Goal: Task Accomplishment & Management: Complete application form

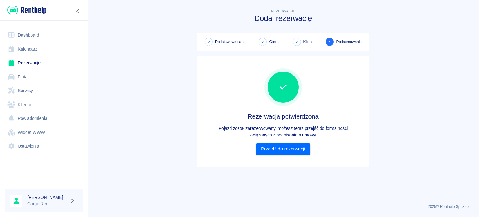
click at [26, 6] on img at bounding box center [26, 10] width 39 height 10
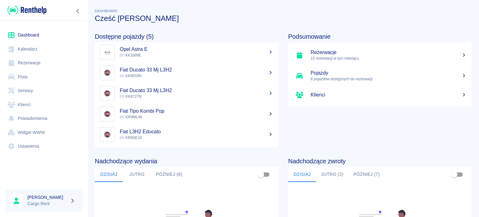
scroll to position [0, 0]
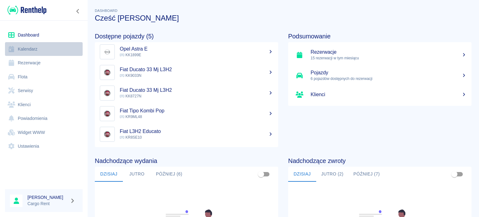
click at [28, 47] on link "Kalendarz" at bounding box center [44, 49] width 78 height 14
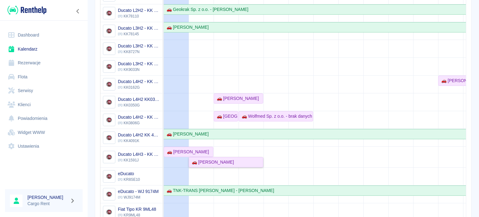
click at [228, 159] on div "🚗 [PERSON_NAME]" at bounding box center [225, 162] width 73 height 7
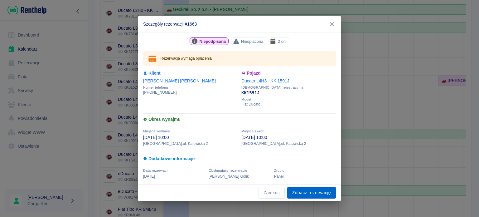
click at [310, 189] on link "Zobacz rezerwację" at bounding box center [311, 193] width 49 height 12
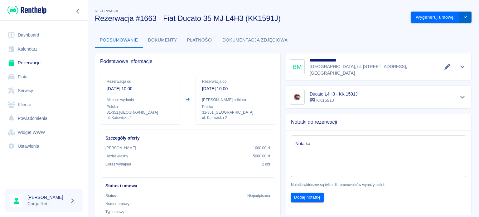
click at [463, 15] on button "drop-down" at bounding box center [465, 18] width 12 height 12
click at [452, 31] on li "Modyfikuj rezerwację" at bounding box center [436, 30] width 51 height 10
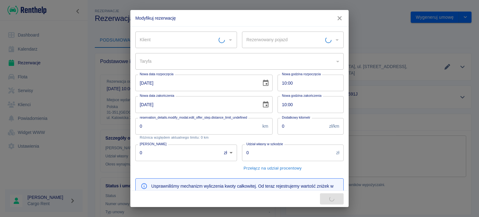
type input "bc549e20-c587-477b-b1fc-8a1a8dce62ed"
type input "Ducato L4H3 - KK 1591J - KK1591J"
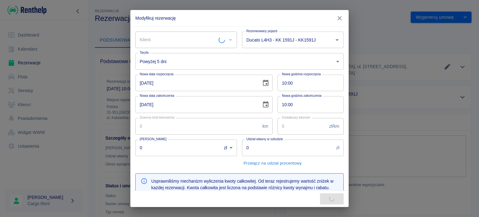
type input "1000"
type input "5000"
type input "578"
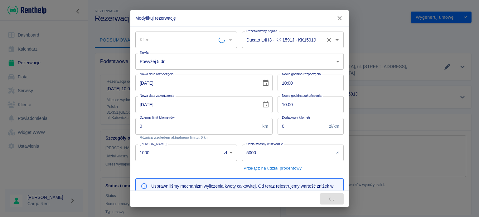
type input "[PERSON_NAME]"
click at [293, 42] on input "Ducato L4H3 - KK 1591J - KK1591J" at bounding box center [284, 39] width 79 height 11
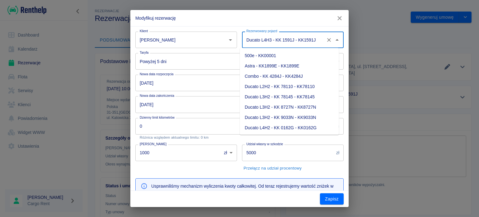
scroll to position [39, 0]
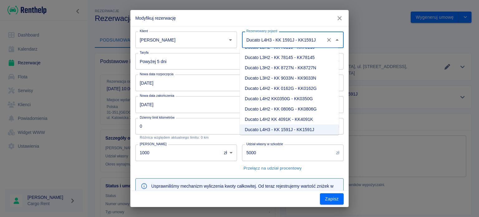
click at [317, 80] on li "Ducato L3H2 - KK 9033N - KK9033N" at bounding box center [289, 78] width 99 height 10
type input "Ducato L3H2 - KK 9033N - KK9033N"
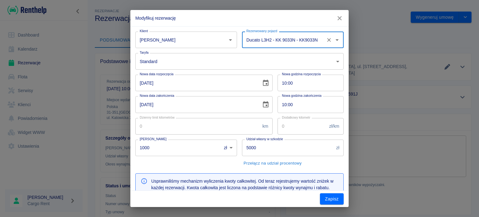
type input "80b9d90f-f4c3-4302-b61c-f9eb9f24349c"
type input "618"
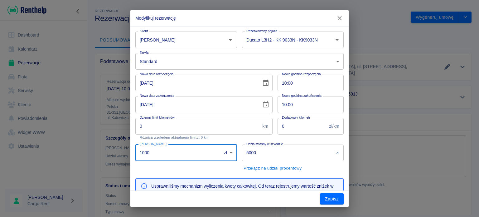
drag, startPoint x: 169, startPoint y: 156, endPoint x: 133, endPoint y: 156, distance: 36.2
click at [133, 156] on div "Kaucja 1000 zł PLN ​ [PERSON_NAME]" at bounding box center [183, 156] width 107 height 34
type input "0"
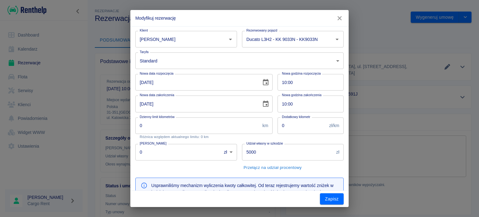
scroll to position [0, 0]
click at [322, 197] on button "Zapisz" at bounding box center [332, 199] width 24 height 12
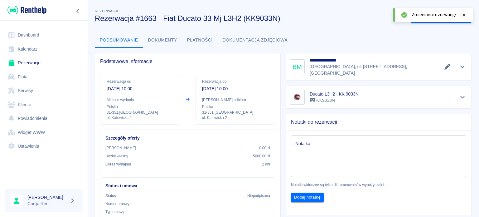
click at [27, 48] on link "Kalendarz" at bounding box center [44, 49] width 78 height 14
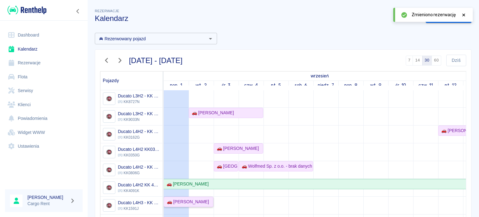
click at [202, 199] on div "🚗 [PERSON_NAME]" at bounding box center [186, 201] width 45 height 7
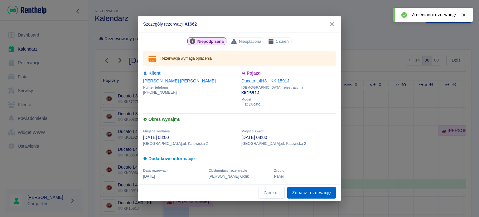
click at [309, 190] on link "Zobacz rezerwację" at bounding box center [311, 193] width 49 height 12
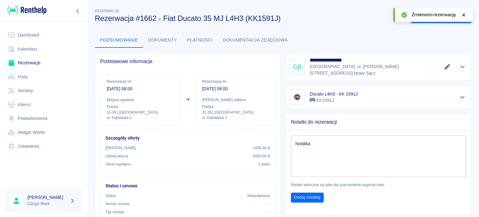
click at [467, 13] on div "Zmieniono rezerwację" at bounding box center [432, 15] width 79 height 14
click at [462, 16] on icon at bounding box center [463, 14] width 3 height 3
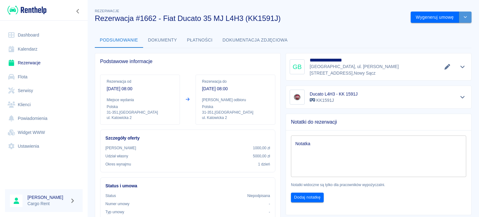
click at [463, 15] on button "drop-down" at bounding box center [465, 18] width 12 height 12
click at [447, 29] on li "Modyfikuj rezerwację" at bounding box center [436, 30] width 51 height 10
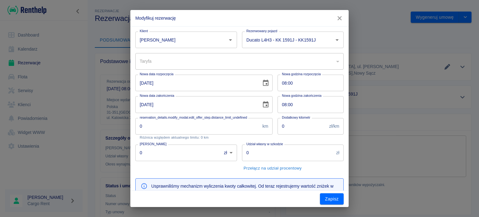
type input "bc549e20-c587-477b-b1fc-8a1a8dce62ed"
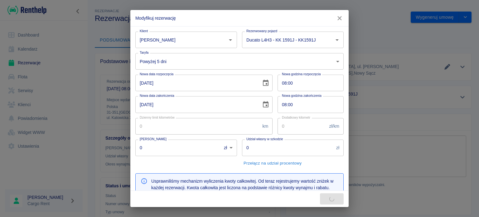
type input "1000"
type input "5000"
type input "289"
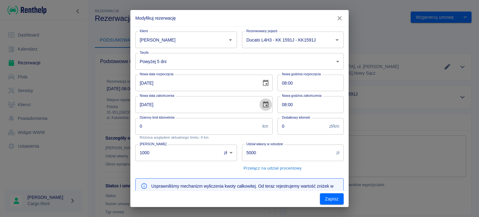
click at [266, 107] on icon "Choose date, selected date is 2 wrz 2025" at bounding box center [265, 104] width 7 height 7
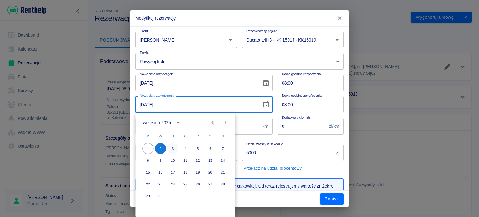
click at [173, 151] on button "3" at bounding box center [172, 148] width 11 height 11
type input "[DATE]"
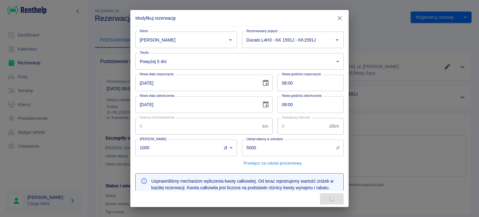
type input "578"
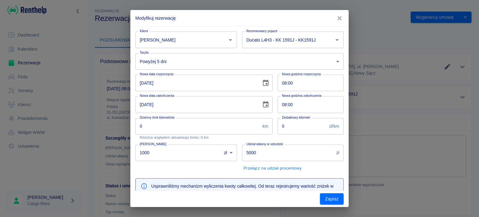
click at [219, 55] on body "**********" at bounding box center [239, 108] width 479 height 217
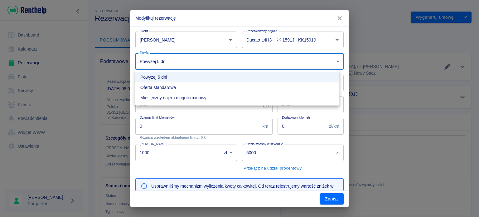
click at [194, 86] on li "Oferta standarowa" at bounding box center [237, 87] width 204 height 10
type input "b8f65f0d-a527-40e2-b6d7-9ee6f30439a2"
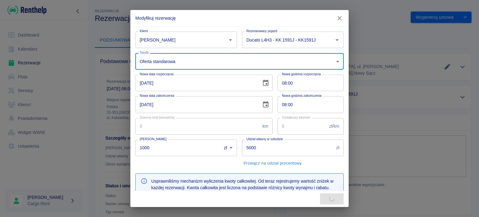
type input "638"
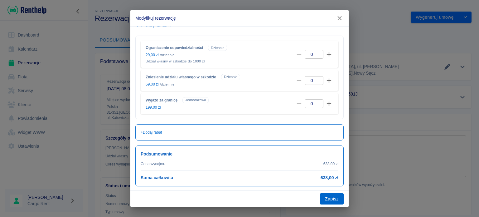
click at [338, 196] on button "Zapisz" at bounding box center [332, 199] width 24 height 12
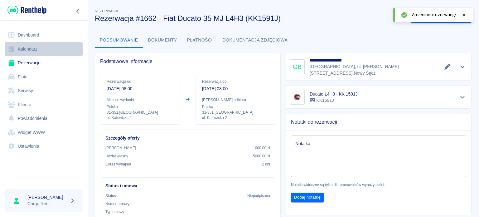
click at [41, 48] on link "Kalendarz" at bounding box center [44, 49] width 78 height 14
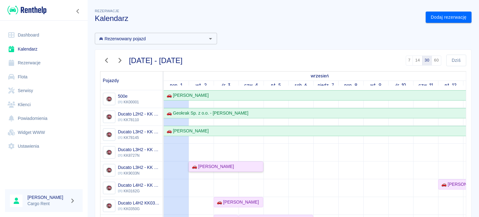
click at [233, 164] on div "🚗 [PERSON_NAME]" at bounding box center [225, 166] width 73 height 7
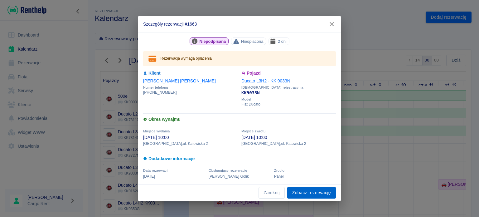
click at [308, 197] on link "Zobacz rezerwację" at bounding box center [311, 193] width 49 height 12
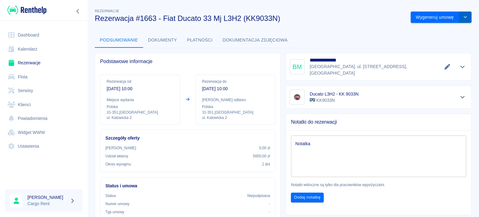
click at [464, 20] on button "drop-down" at bounding box center [465, 18] width 12 height 12
click at [442, 29] on li "Modyfikuj rezerwację" at bounding box center [436, 30] width 51 height 10
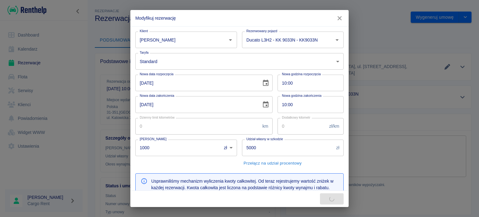
type input "0"
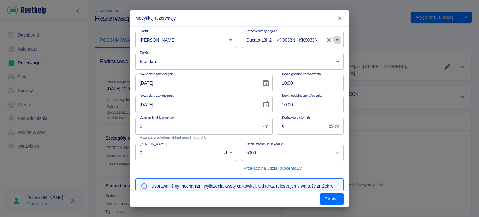
click at [335, 39] on icon "Otwórz" at bounding box center [336, 40] width 3 height 2
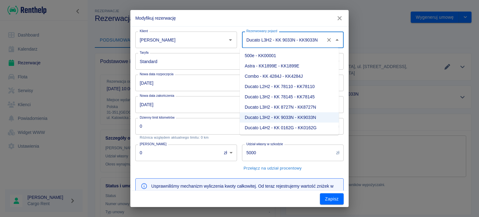
click at [294, 126] on li "Ducato L4H2 - KK 0162G - KK0162G" at bounding box center [289, 128] width 99 height 10
type input "Ducato L4H2 - KK 0162G - KK0162G"
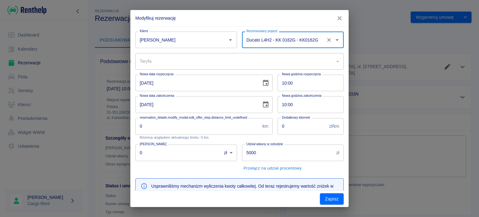
type input "a5dbbe01-66d9-4a5a-a8e6-7ca8e8534207"
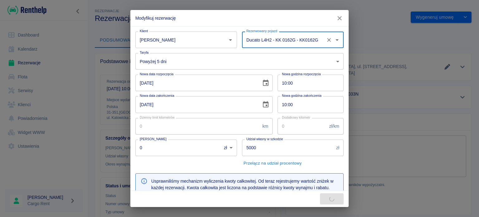
type input "558"
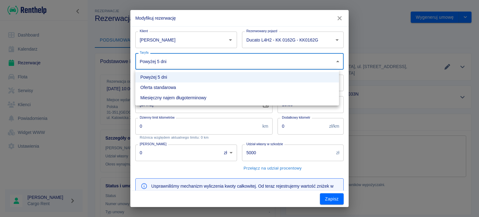
click at [204, 58] on body "**********" at bounding box center [239, 108] width 479 height 217
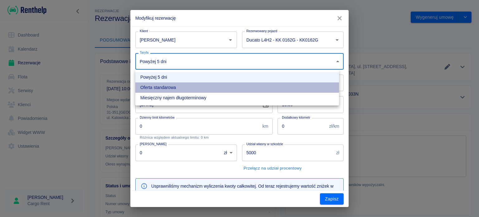
click at [191, 89] on li "Oferta standarowa" at bounding box center [237, 87] width 204 height 10
type input "9ca6d182-800d-499d-9d1e-8d3d0f6f90de"
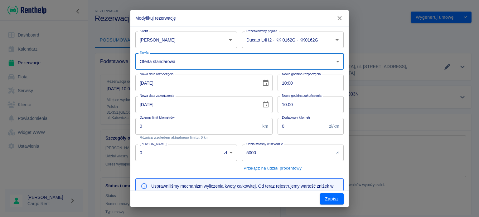
type input "618"
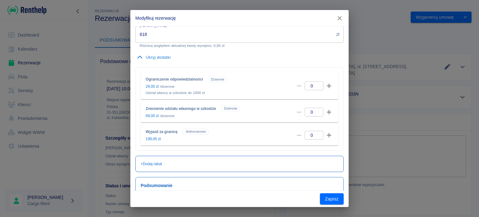
scroll to position [211, 0]
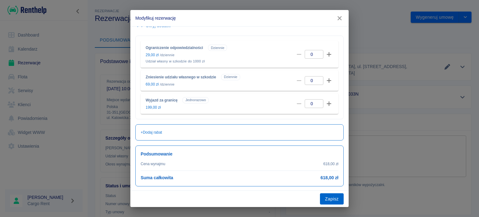
click at [339, 199] on button "Zapisz" at bounding box center [332, 199] width 24 height 12
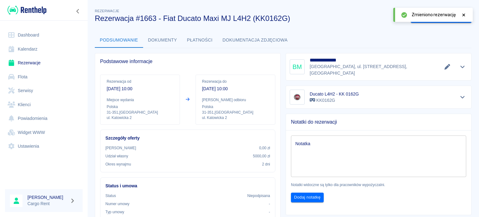
click at [22, 52] on link "Kalendarz" at bounding box center [44, 49] width 78 height 14
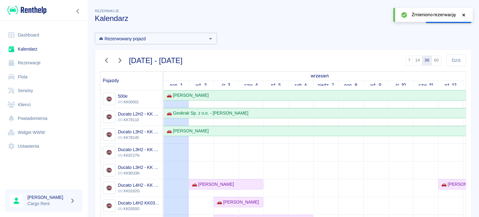
click at [461, 16] on icon at bounding box center [464, 15] width 6 height 4
click at [461, 16] on link "Dodaj rezerwację" at bounding box center [449, 18] width 46 height 12
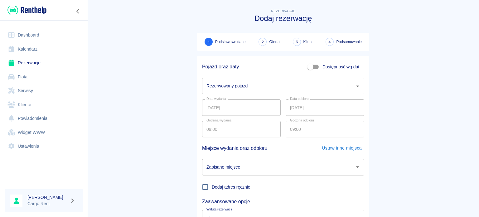
click at [207, 93] on div "Rezerwowany pojazd" at bounding box center [283, 86] width 162 height 17
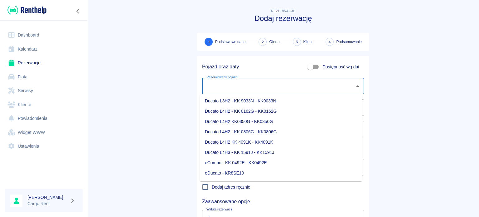
scroll to position [70, 0]
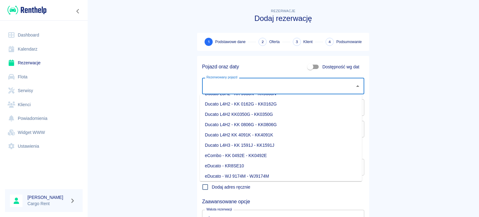
click at [252, 104] on li "Ducato L4H2 - KK 0162G - KK0162G" at bounding box center [281, 104] width 162 height 10
type input "Ducato L4H2 - KK 0162G - KK0162G"
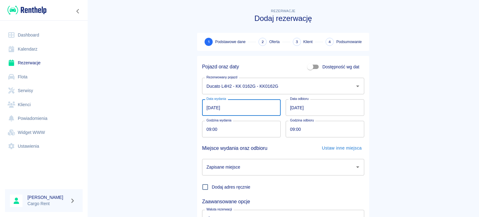
click at [211, 108] on input "[DATE]" at bounding box center [241, 107] width 79 height 17
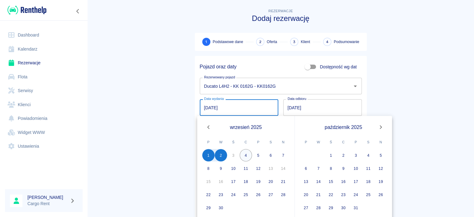
click at [243, 157] on button "4" at bounding box center [246, 155] width 12 height 12
type input "[DATE]"
type input "DD.MM.YYYY"
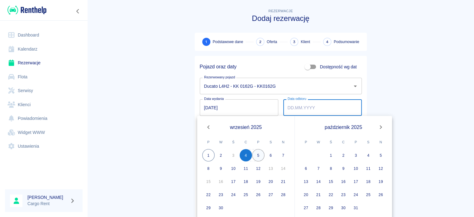
click at [261, 156] on button "5" at bounding box center [258, 155] width 12 height 12
type input "[DATE]"
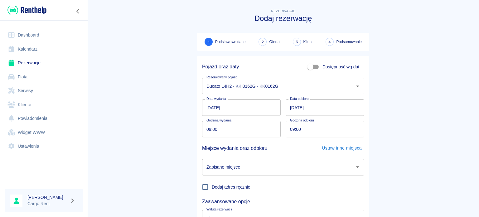
click at [208, 132] on input "09:00" at bounding box center [239, 129] width 74 height 17
type input "13:00"
click at [289, 154] on div "Zapisane miejsce Zapisane miejsce" at bounding box center [280, 165] width 167 height 22
click at [287, 159] on div "Zapisane miejsce" at bounding box center [283, 167] width 162 height 17
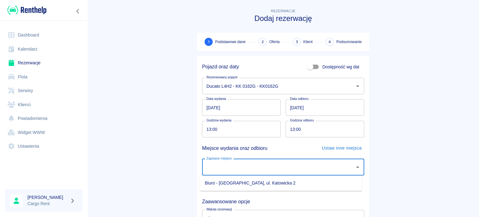
click at [276, 177] on ul "Biuro - [GEOGRAPHIC_DATA], ul. Katowicka 2" at bounding box center [281, 182] width 162 height 15
click at [275, 179] on li "Biuro - [GEOGRAPHIC_DATA], ul. Katowicka 2" at bounding box center [281, 183] width 162 height 10
type input "Biuro - [GEOGRAPHIC_DATA], ul. Katowicka 2"
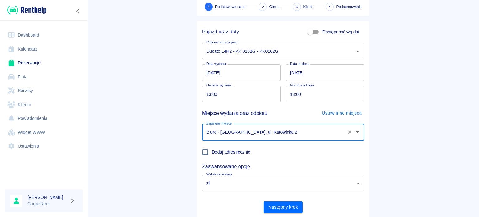
scroll to position [54, 0]
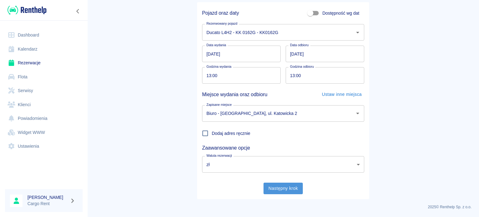
click at [300, 185] on button "Następny krok" at bounding box center [283, 188] width 40 height 12
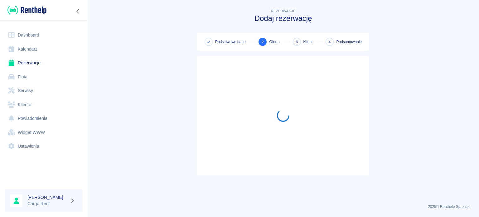
scroll to position [0, 0]
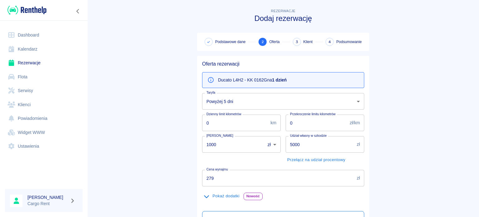
click at [252, 95] on body "Używamy plików Cookies, by zapewnić Ci najlepsze możliwe doświadczenie. Aby dow…" at bounding box center [239, 108] width 479 height 217
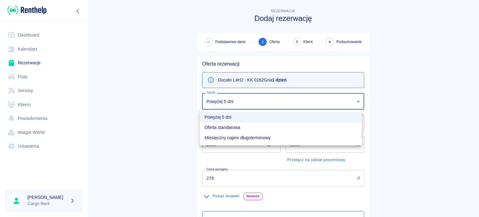
click at [231, 111] on ul "Powyżej 5 dni Oferta standarowa Miesięczny najem długoterminowy" at bounding box center [281, 127] width 162 height 36
click at [170, 109] on div at bounding box center [239, 108] width 479 height 217
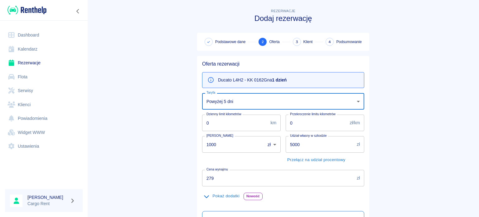
scroll to position [110, 0]
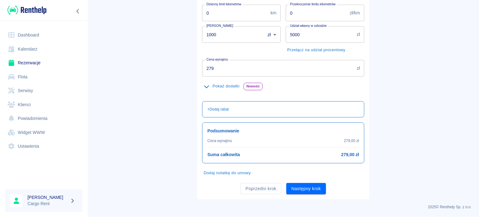
drag, startPoint x: 221, startPoint y: 31, endPoint x: 135, endPoint y: 29, distance: 85.4
click at [138, 30] on main "Rezerwacje Dodaj rezerwację Podstawowe dane 2 Oferta 3 Klient 4 Podsumowanie Of…" at bounding box center [283, 48] width 392 height 301
type input "0"
click at [312, 187] on button "Następny krok" at bounding box center [306, 189] width 40 height 12
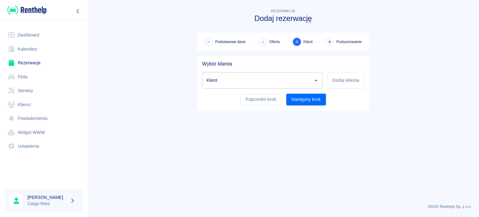
scroll to position [0, 0]
click at [248, 71] on div "Klient Klient Dodaj klienta" at bounding box center [280, 78] width 167 height 22
click at [244, 87] on div "Klient" at bounding box center [262, 80] width 120 height 17
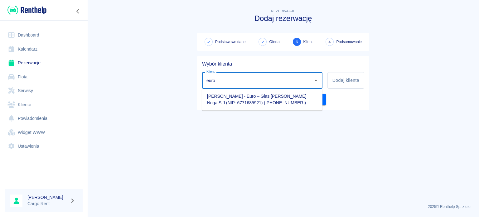
click at [248, 94] on li "[PERSON_NAME] - Euro – Glas [PERSON_NAME] Noga S.J (NIP: 6771685921) ([PHONE_NU…" at bounding box center [262, 99] width 120 height 17
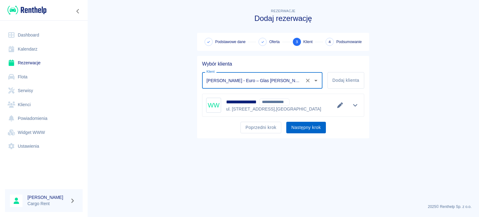
type input "[PERSON_NAME] - Euro – Glas [PERSON_NAME] Noga S.J (NIP: 6771685921) ([PHONE_NU…"
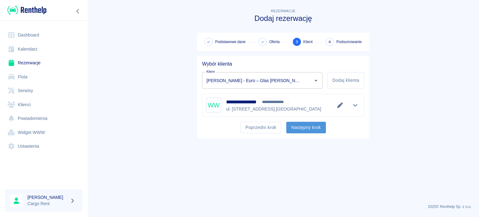
click at [310, 127] on button "Następny krok" at bounding box center [306, 128] width 40 height 12
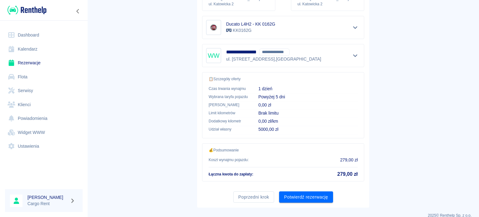
scroll to position [118, 0]
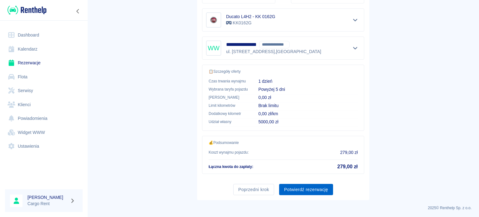
click at [320, 193] on button "Potwierdź rezerwację" at bounding box center [306, 190] width 54 height 12
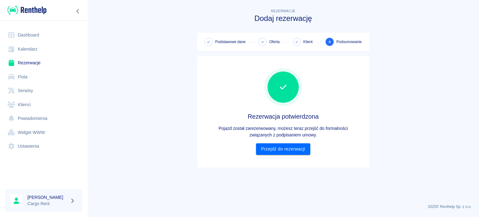
click at [322, 180] on main "Rezerwacje Dodaj rezerwację Podstawowe dane Oferta Klient 4 Podsumowanie Rezerw…" at bounding box center [283, 102] width 392 height 191
click at [274, 154] on link "Przejdź do rezerwacji" at bounding box center [283, 149] width 54 height 12
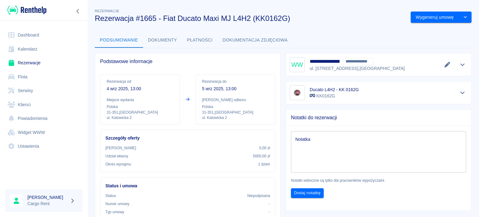
click at [35, 45] on link "Kalendarz" at bounding box center [44, 49] width 78 height 14
